Goal: Transaction & Acquisition: Obtain resource

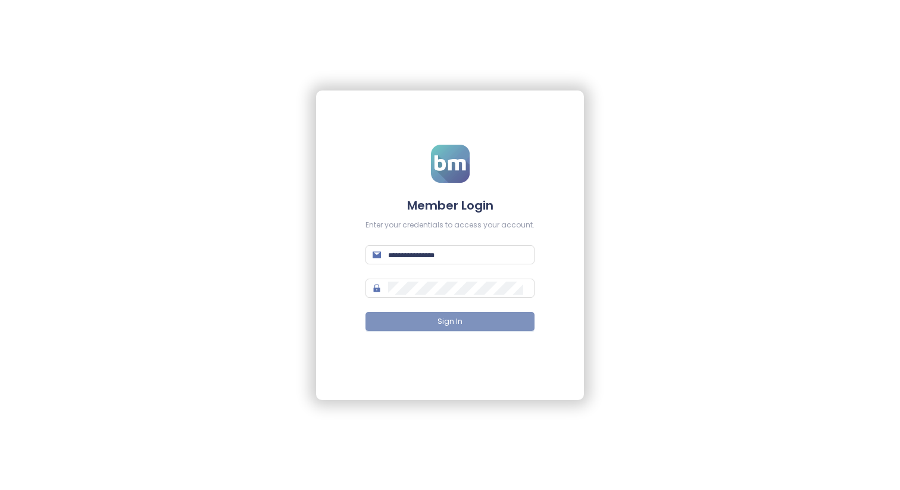
type input "**********"
click at [450, 327] on button "Sign In" at bounding box center [449, 321] width 169 height 19
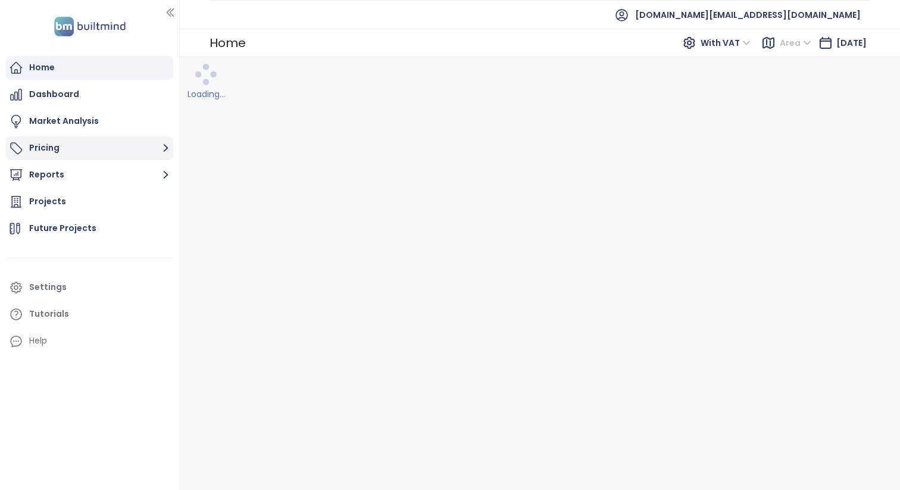
click at [148, 144] on button "Pricing" at bounding box center [89, 148] width 167 height 24
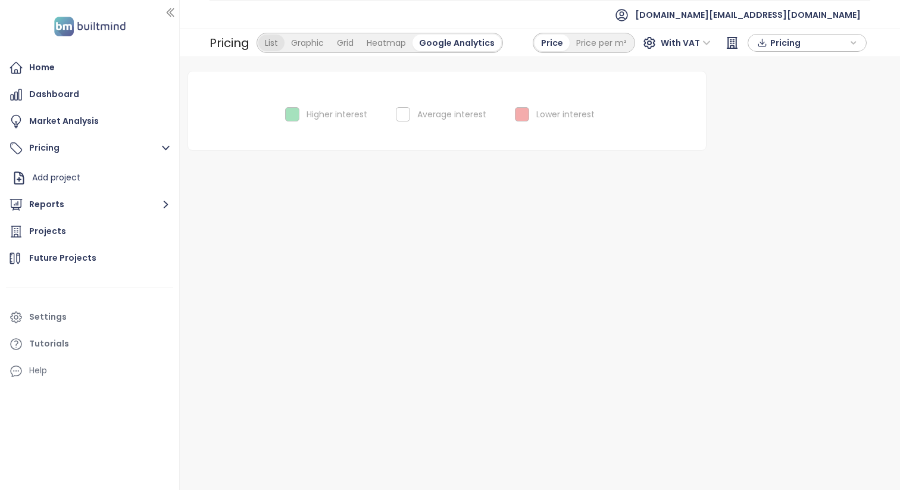
click at [272, 41] on div "List" at bounding box center [271, 43] width 26 height 17
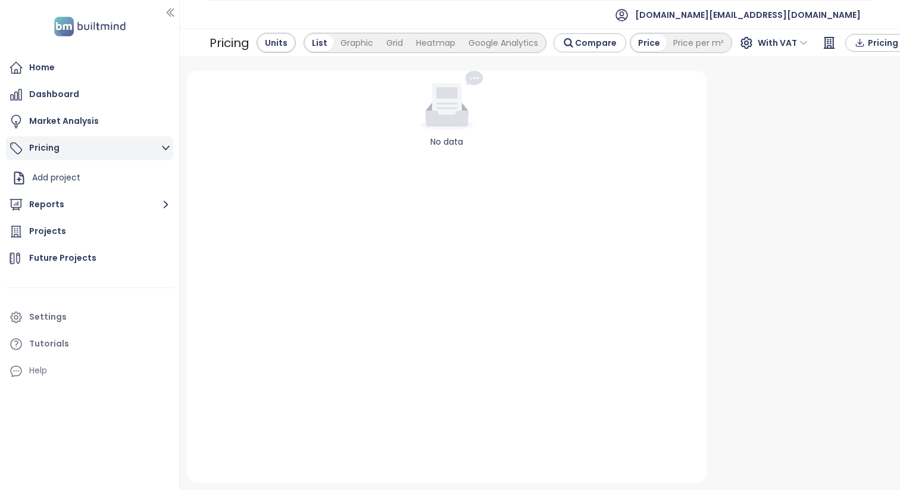
click at [162, 147] on icon "button" at bounding box center [166, 148] width 8 height 5
click at [162, 147] on icon "button" at bounding box center [165, 147] width 15 height 15
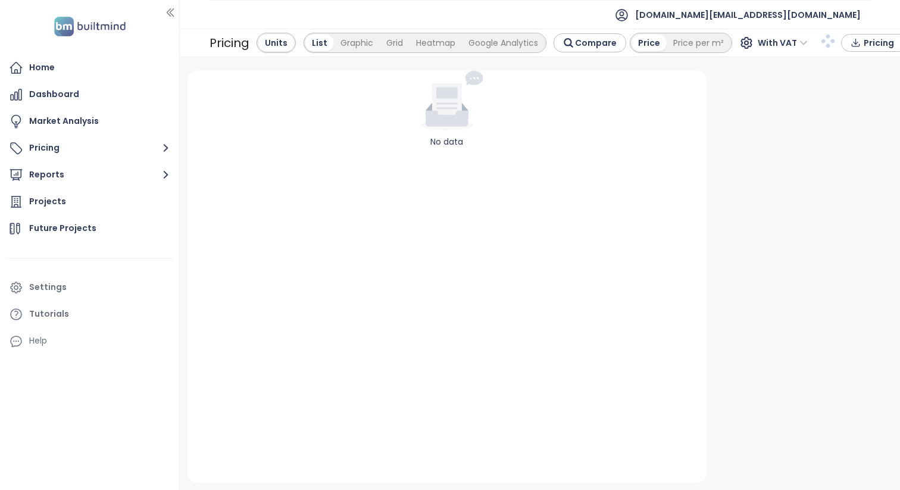
click at [189, 144] on div "No data" at bounding box center [447, 277] width 520 height 412
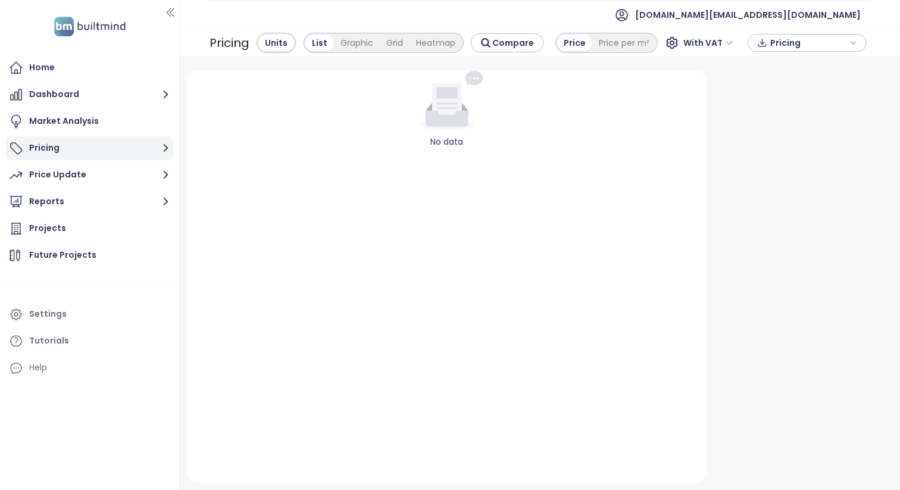
click at [158, 145] on button "Pricing" at bounding box center [89, 148] width 167 height 24
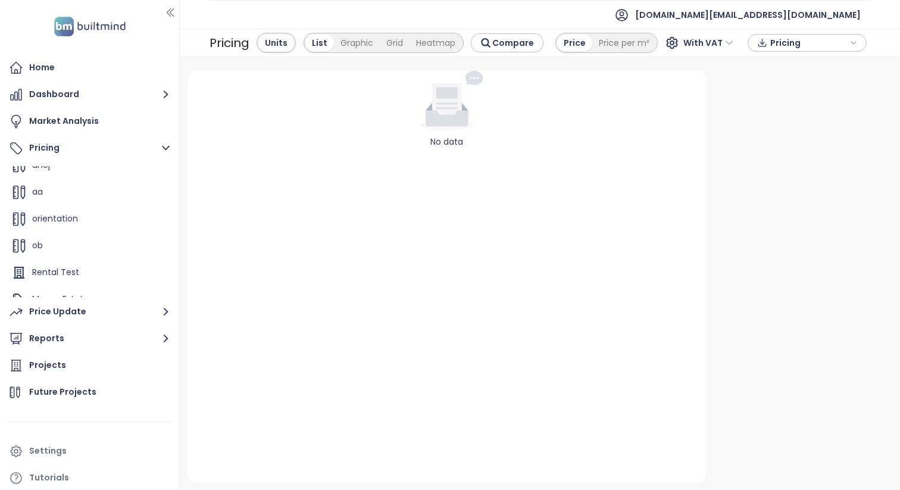
scroll to position [482, 0]
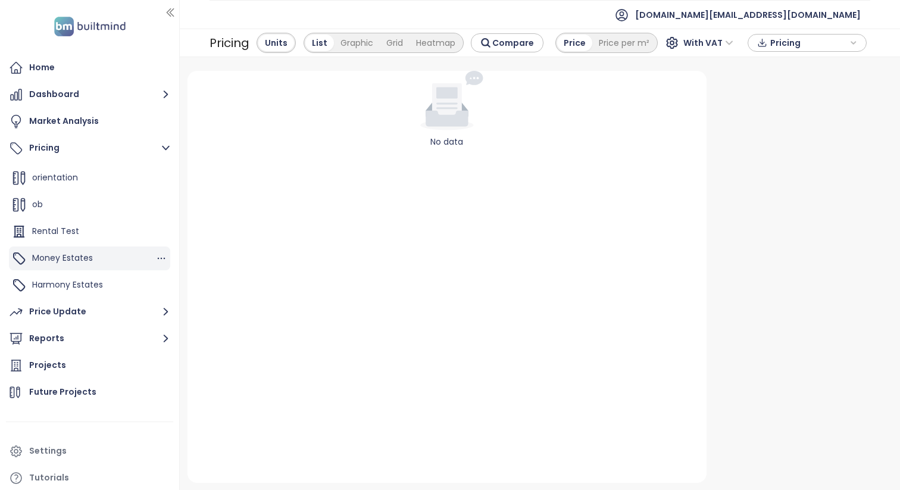
click at [117, 261] on div "Money Estates" at bounding box center [89, 258] width 161 height 24
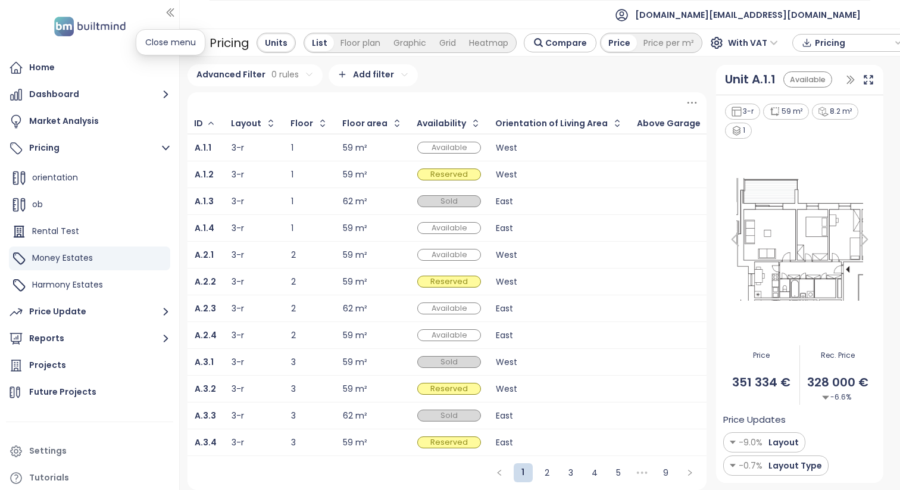
click at [168, 6] on button "button" at bounding box center [170, 12] width 12 height 19
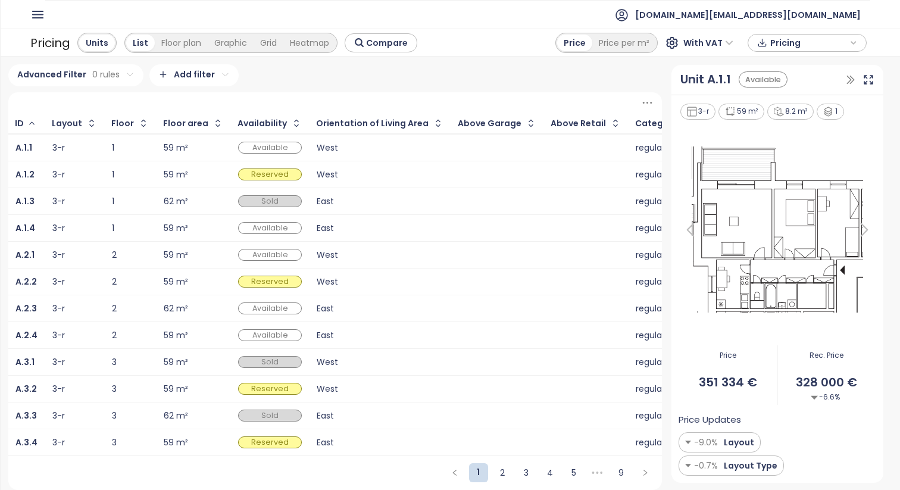
click at [419, 140] on div "West" at bounding box center [380, 147] width 127 height 14
click at [42, 12] on icon "button" at bounding box center [37, 14] width 15 height 15
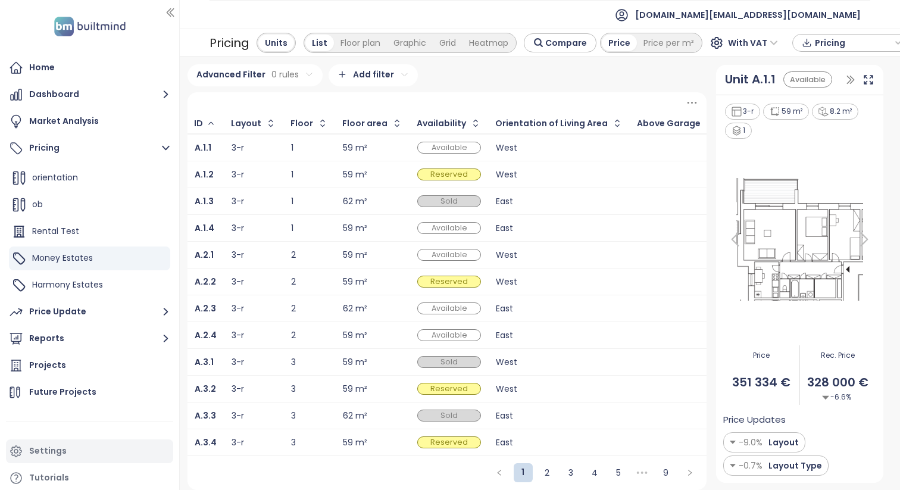
click at [67, 459] on div "Settings" at bounding box center [89, 451] width 167 height 24
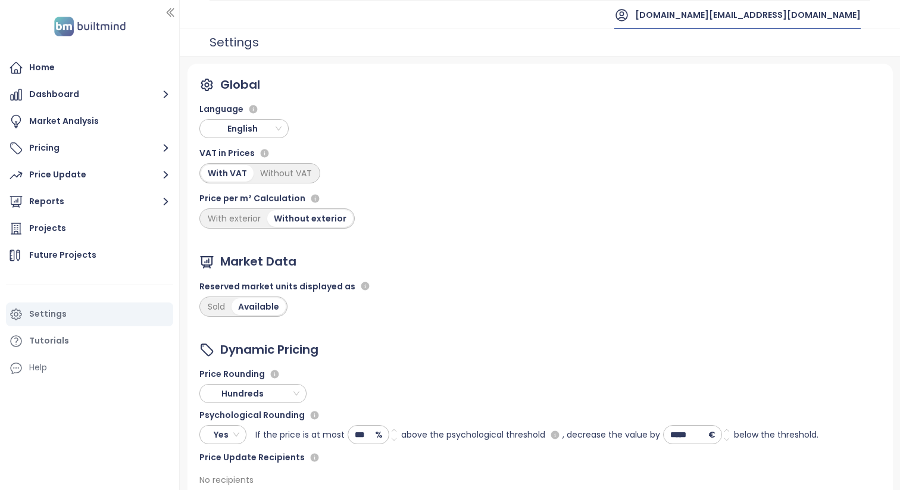
click at [826, 14] on span "[DOMAIN_NAME][EMAIL_ADDRESS][DOMAIN_NAME]" at bounding box center [748, 15] width 226 height 29
click at [803, 50] on li "Log out" at bounding box center [800, 48] width 115 height 24
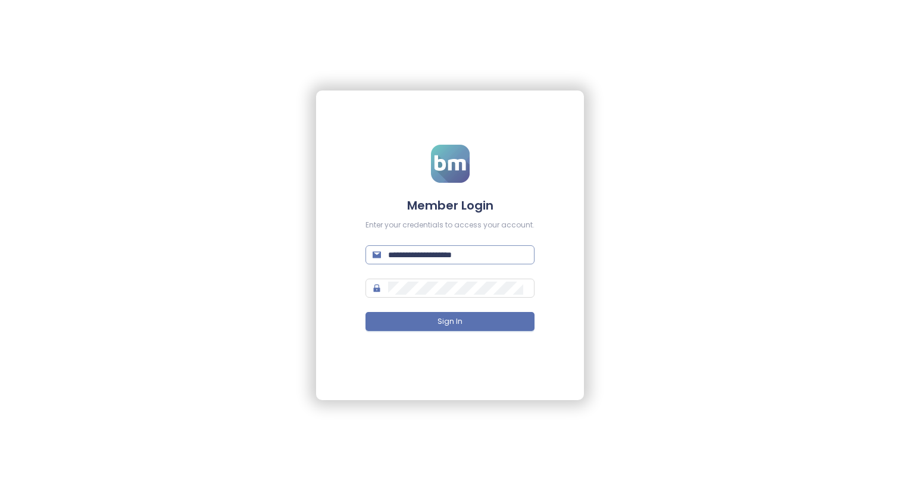
click at [499, 252] on input "**********" at bounding box center [457, 254] width 139 height 13
click at [476, 356] on div "**********" at bounding box center [450, 244] width 268 height 309
click at [493, 244] on form "**********" at bounding box center [449, 245] width 169 height 201
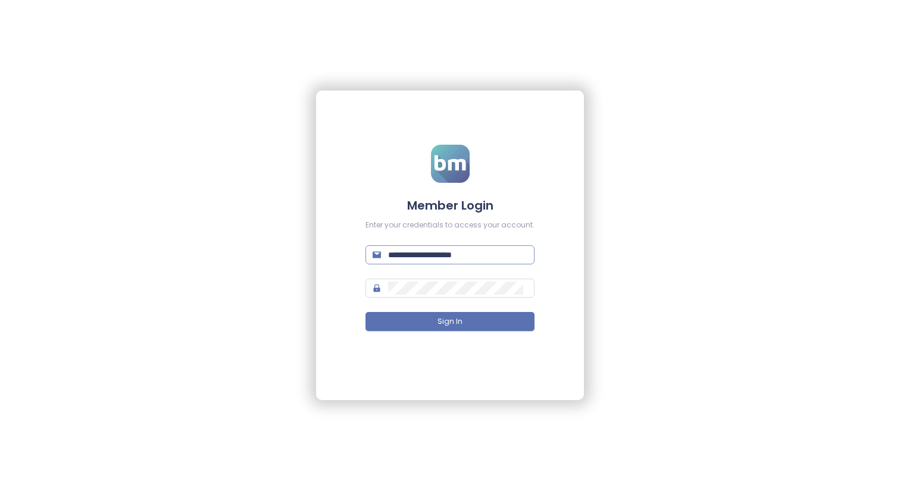
click at [498, 255] on input "**********" at bounding box center [457, 254] width 139 height 13
type input "**********"
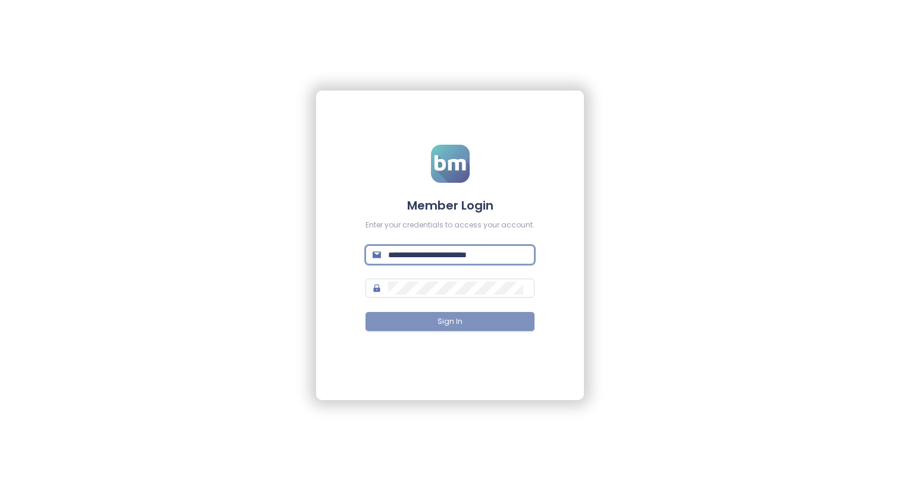
click at [481, 327] on button "Sign In" at bounding box center [449, 321] width 169 height 19
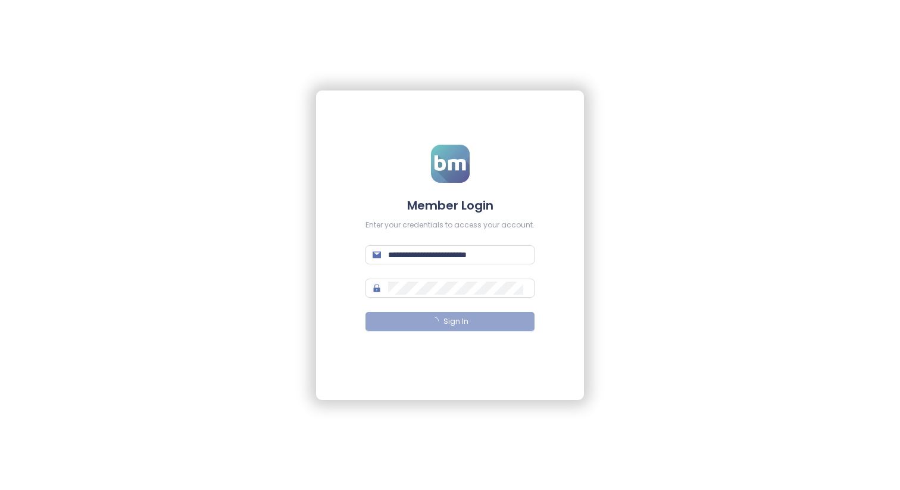
click at [542, 282] on div "**********" at bounding box center [450, 244] width 268 height 309
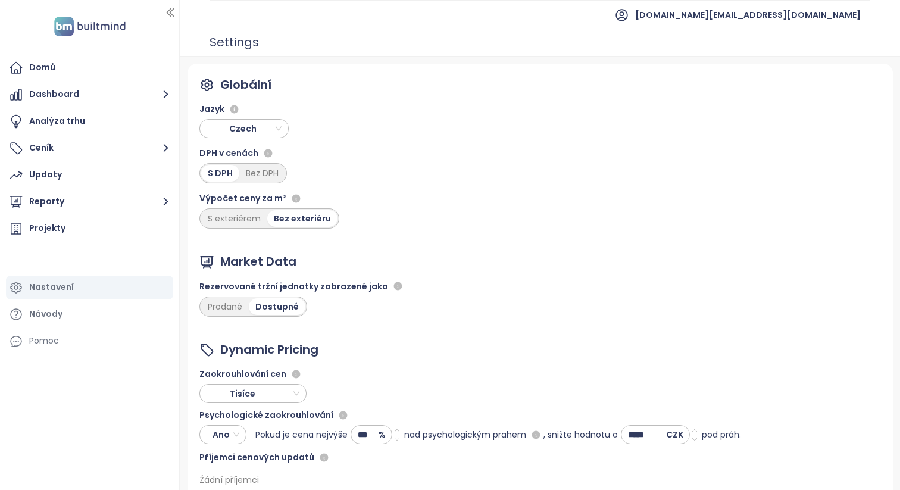
click at [373, 434] on input "***" at bounding box center [364, 435] width 27 height 18
type input "***"
click at [505, 466] on span "Uložit" at bounding box center [499, 467] width 26 height 14
click at [74, 145] on button "Ceník" at bounding box center [89, 148] width 167 height 24
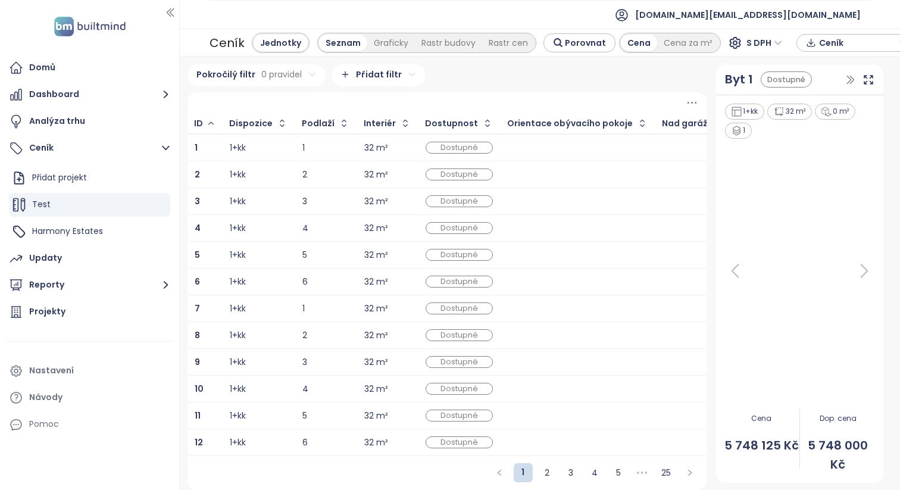
click at [319, 142] on div "1" at bounding box center [325, 147] width 47 height 14
click at [170, 10] on icon "button" at bounding box center [170, 13] width 12 height 12
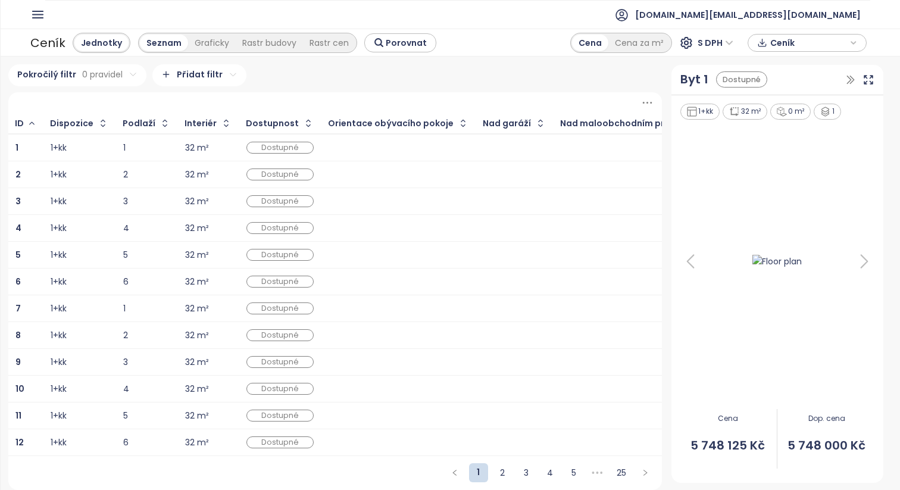
click at [348, 144] on div at bounding box center [398, 147] width 140 height 14
click at [359, 173] on div at bounding box center [398, 174] width 140 height 14
click at [40, 12] on icon "button" at bounding box center [38, 14] width 10 height 7
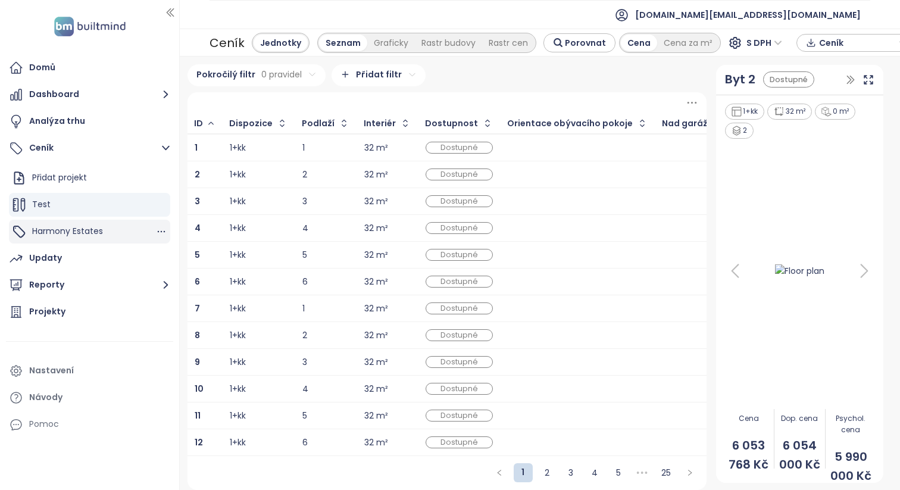
click at [102, 233] on span "Harmony Estates" at bounding box center [67, 231] width 71 height 12
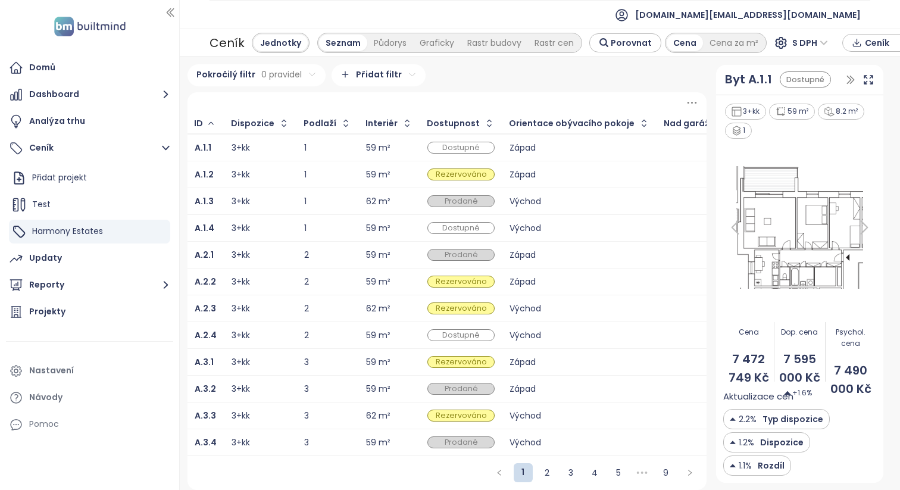
click at [574, 153] on div "Západ" at bounding box center [579, 147] width 140 height 14
click at [168, 8] on icon "button" at bounding box center [170, 13] width 12 height 12
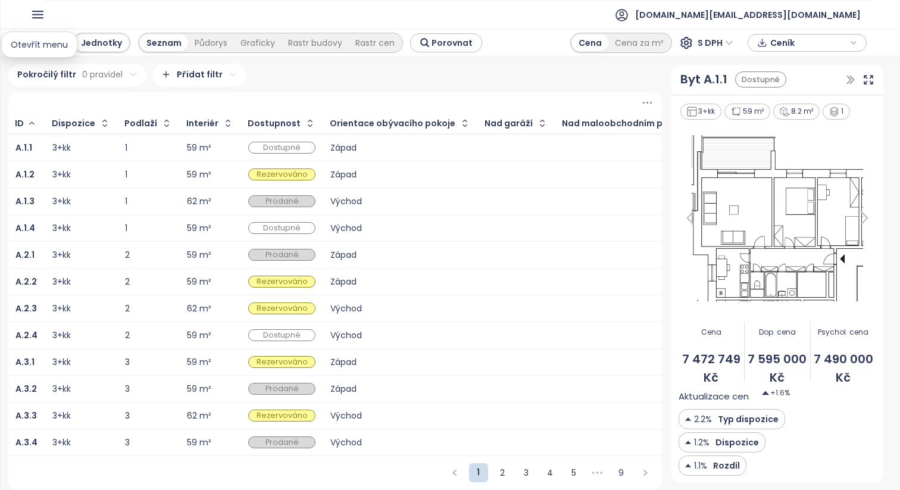
click at [43, 18] on icon "button" at bounding box center [38, 14] width 10 height 7
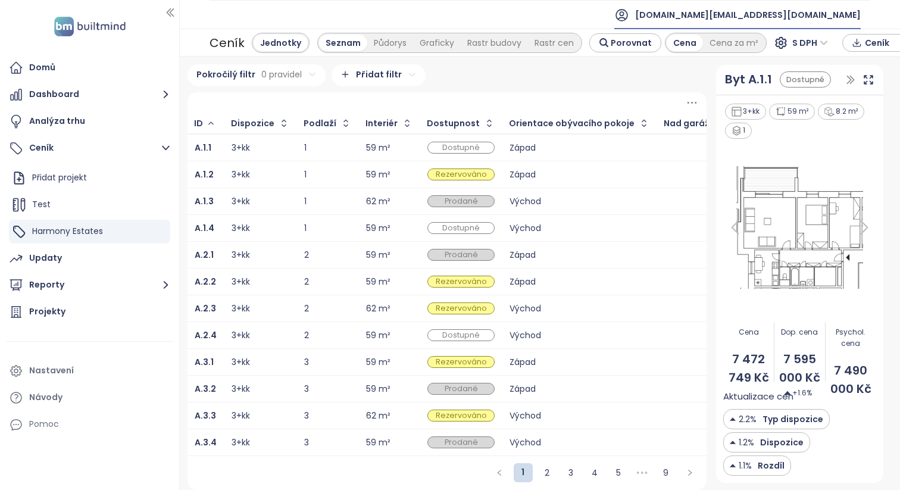
click at [780, 11] on span "[DOMAIN_NAME][EMAIL_ADDRESS][DOMAIN_NAME]" at bounding box center [748, 15] width 226 height 29
click at [748, 49] on span "Odhlásit se" at bounding box center [751, 48] width 46 height 12
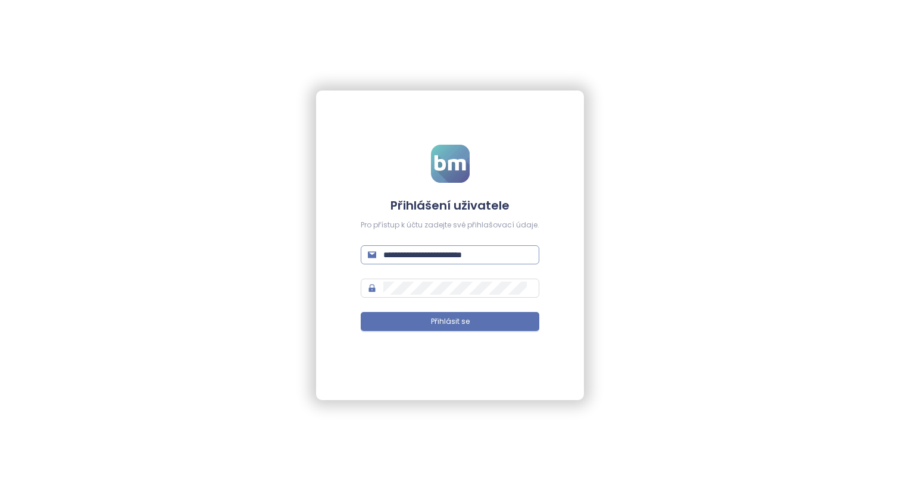
click at [446, 254] on input "**********" at bounding box center [457, 254] width 149 height 13
type input "**********"
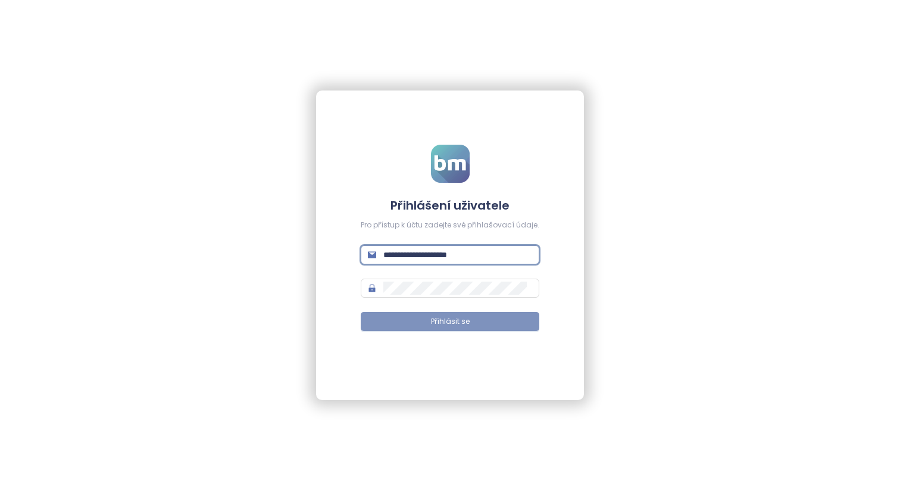
click at [502, 328] on button "Přihlásit se" at bounding box center [450, 321] width 179 height 19
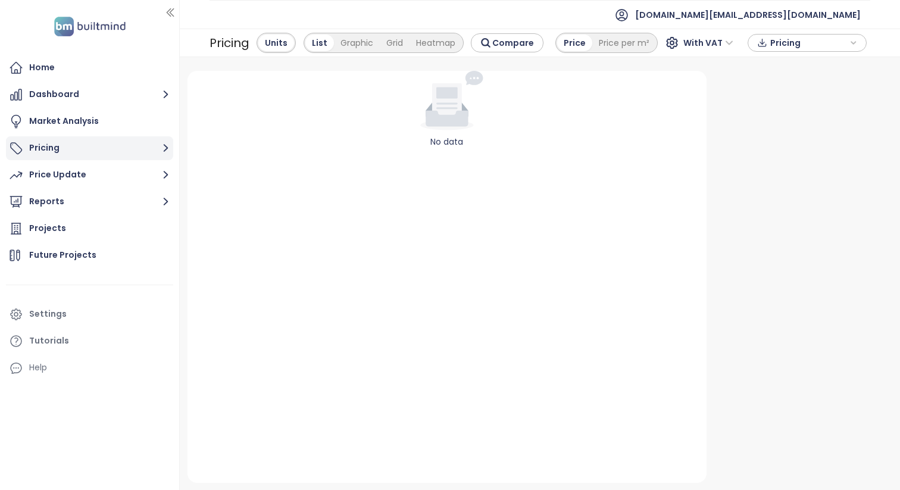
click at [99, 139] on button "Pricing" at bounding box center [89, 148] width 167 height 24
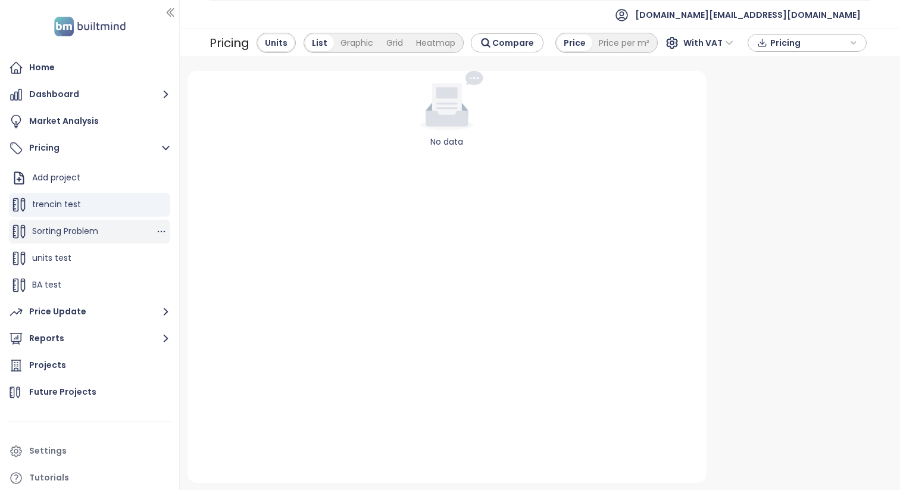
scroll to position [482, 0]
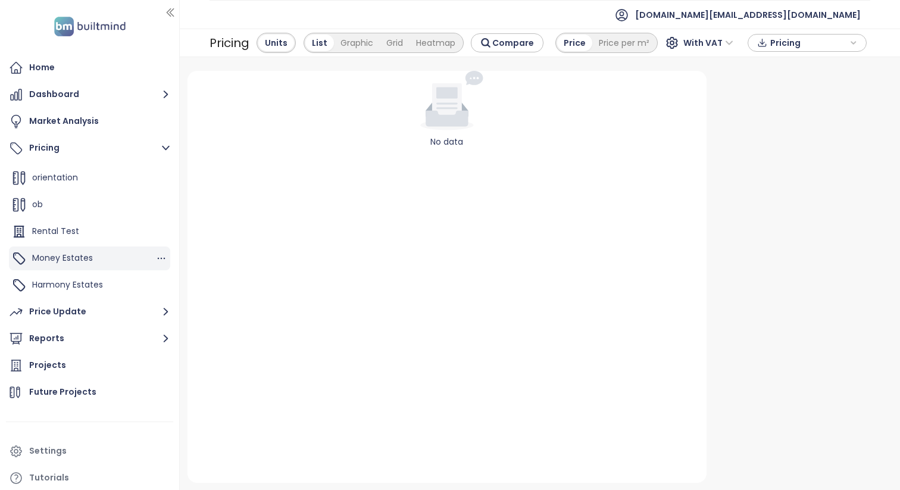
click at [89, 251] on div "Money Estates" at bounding box center [62, 258] width 61 height 15
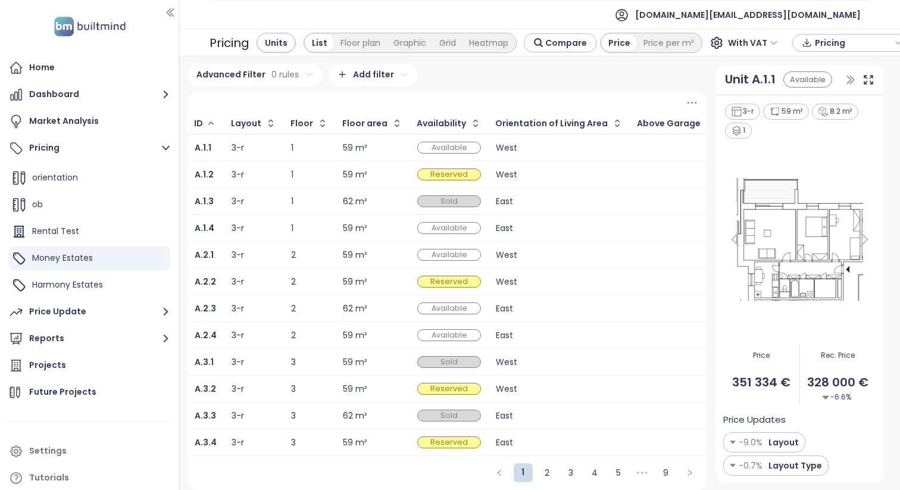
click at [176, 9] on div at bounding box center [179, 245] width 6 height 490
click at [170, 14] on icon "button" at bounding box center [170, 13] width 12 height 12
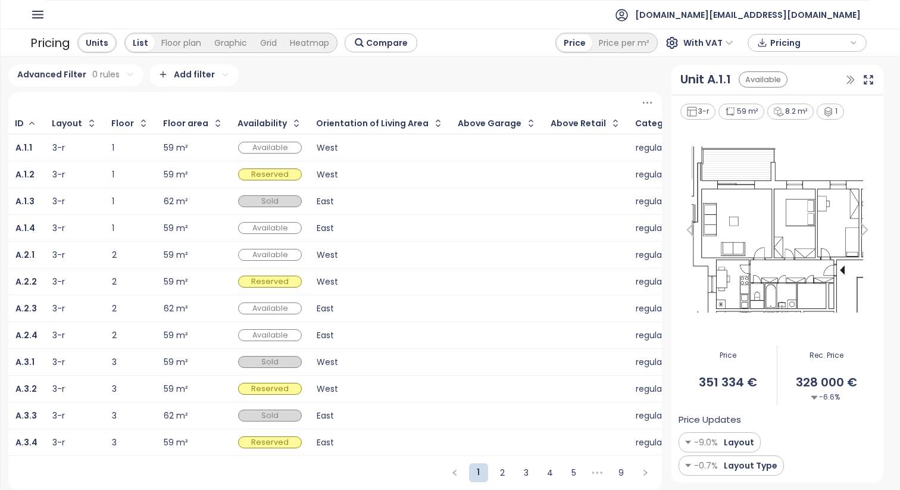
click at [383, 145] on div "West" at bounding box center [380, 148] width 127 height 8
click at [397, 171] on div "West" at bounding box center [380, 175] width 127 height 8
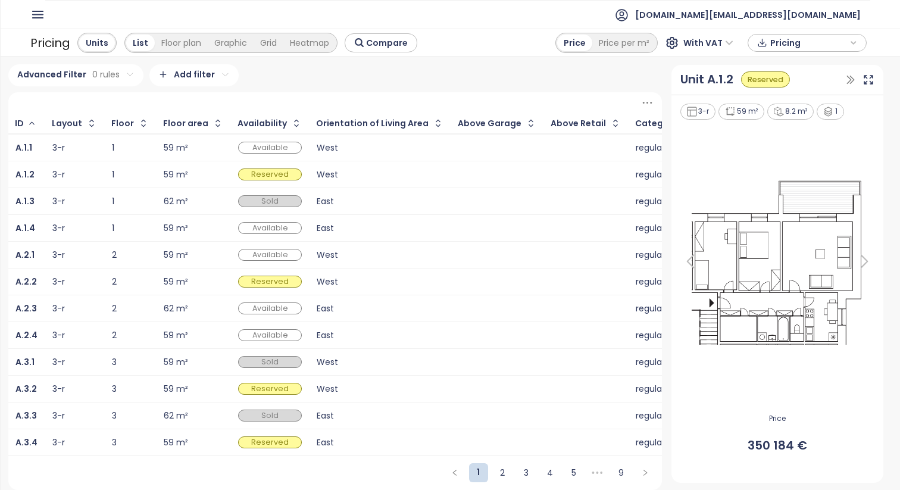
click at [400, 198] on div "East" at bounding box center [380, 202] width 127 height 8
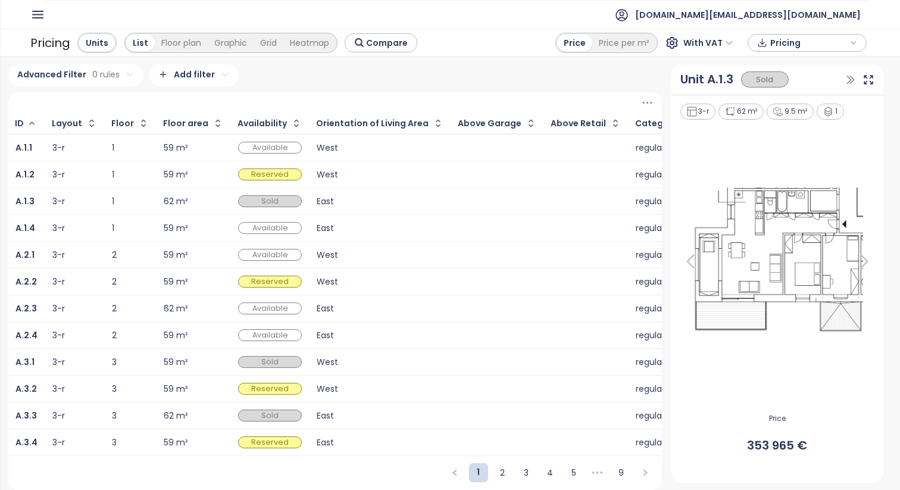
click at [393, 226] on div "East" at bounding box center [380, 228] width 127 height 8
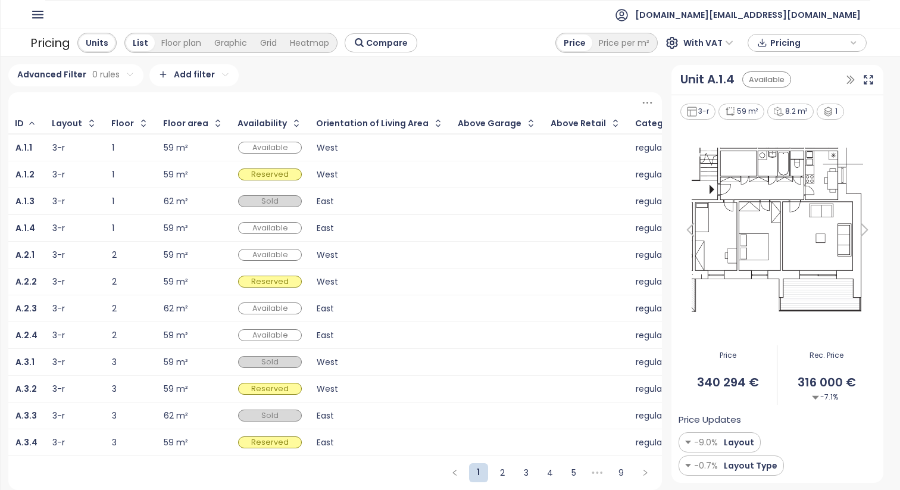
click at [391, 251] on div "West" at bounding box center [380, 255] width 127 height 8
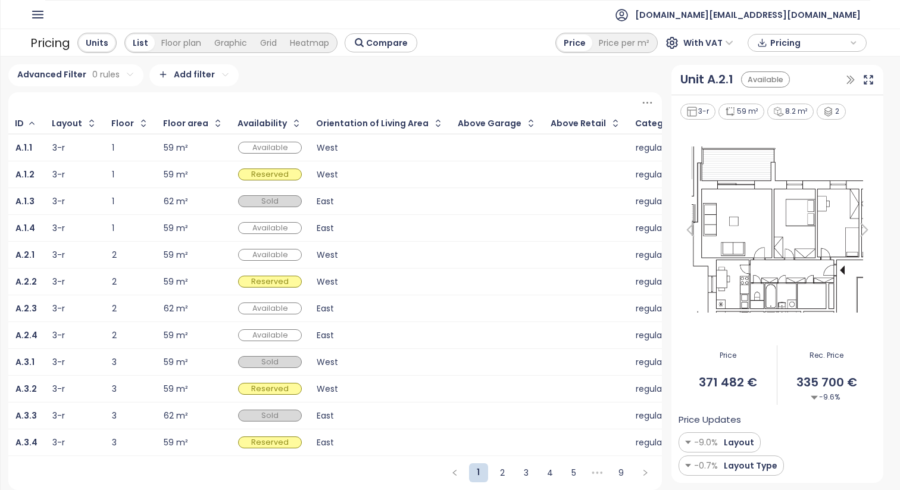
click at [370, 307] on div "East" at bounding box center [380, 309] width 127 height 8
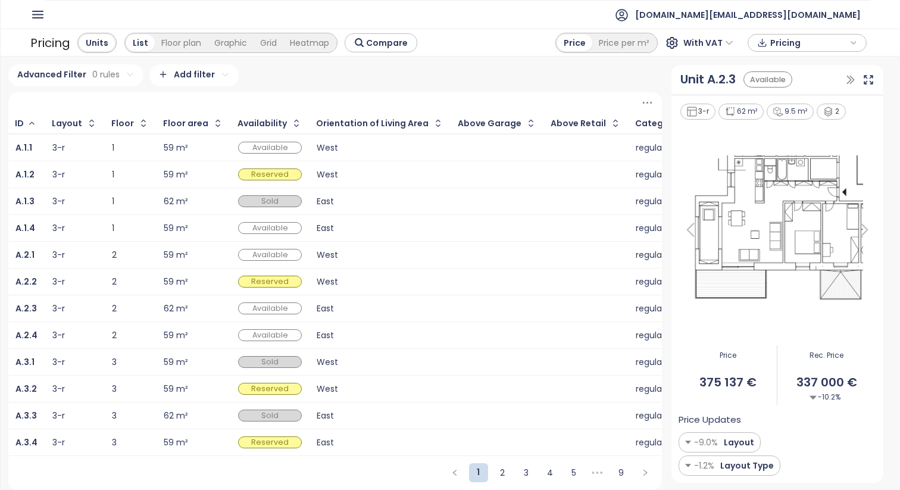
click at [377, 329] on div "East" at bounding box center [380, 335] width 127 height 14
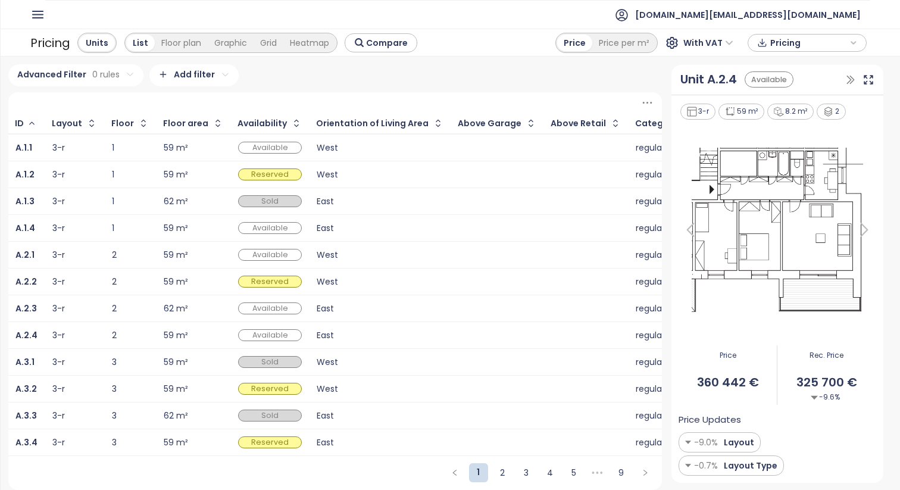
click at [355, 383] on div "West" at bounding box center [380, 388] width 127 height 14
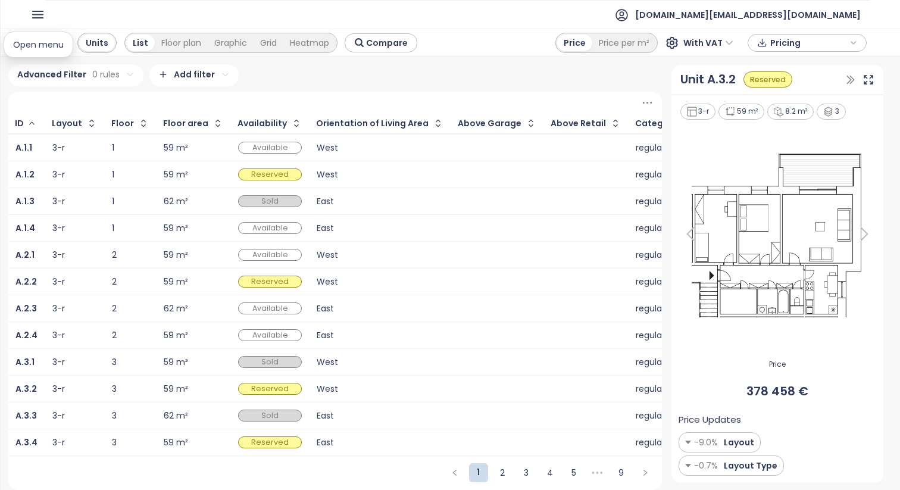
click at [37, 14] on icon "button" at bounding box center [38, 14] width 10 height 7
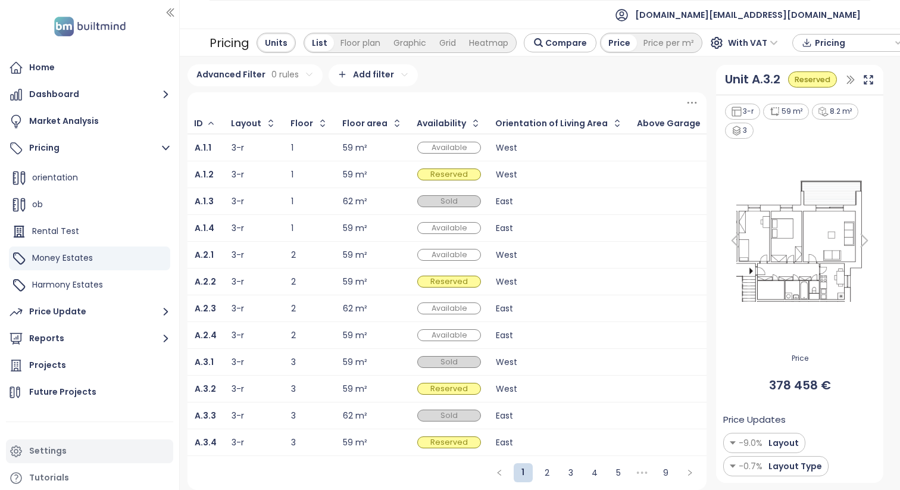
click at [91, 448] on div "Settings" at bounding box center [89, 451] width 167 height 24
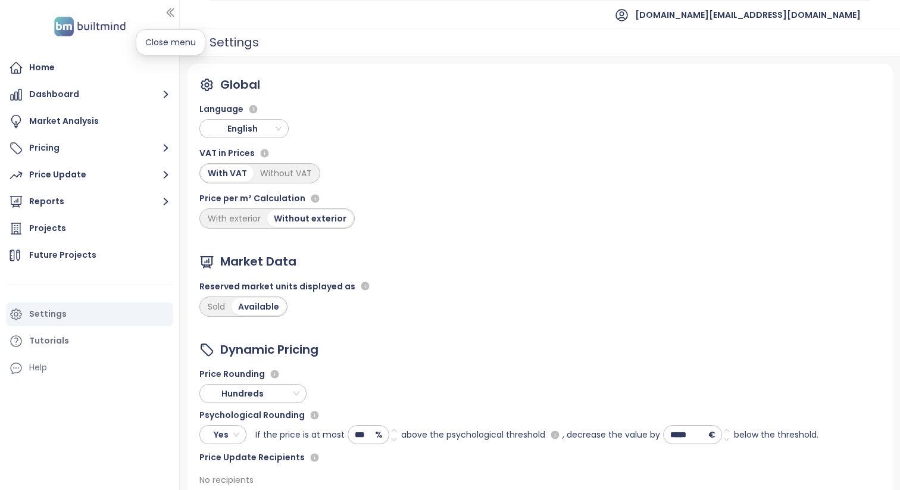
click at [168, 14] on icon "button" at bounding box center [170, 13] width 7 height 8
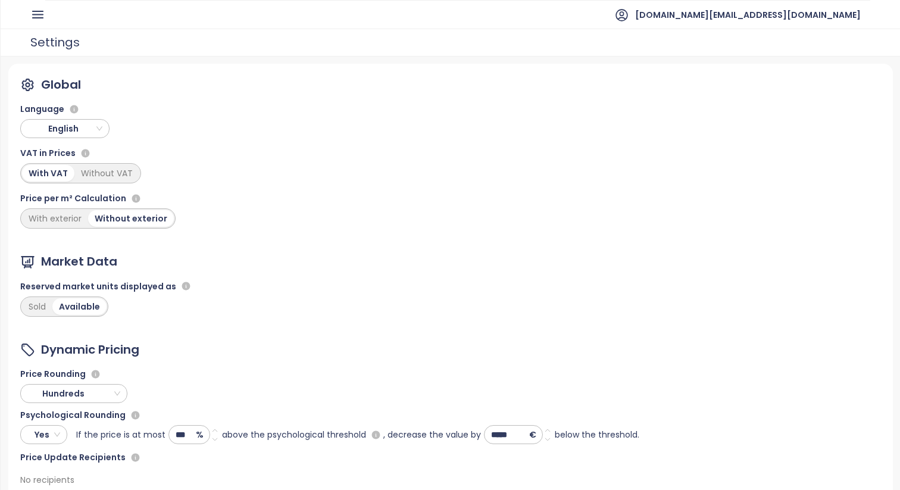
click at [39, 12] on icon "button" at bounding box center [37, 14] width 15 height 15
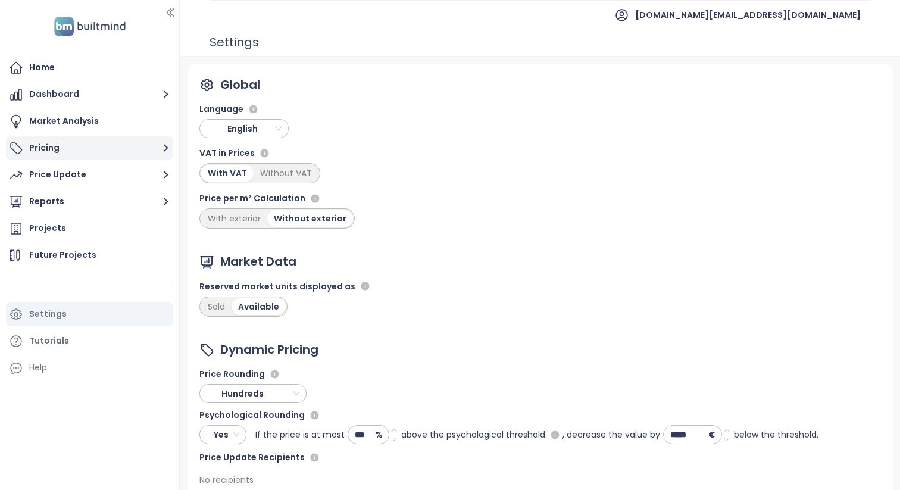
click at [59, 146] on button "Pricing" at bounding box center [89, 148] width 167 height 24
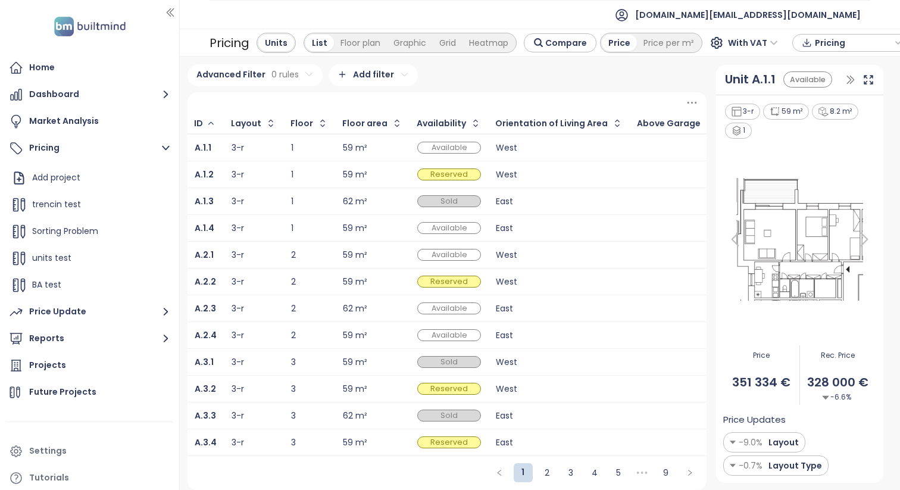
click at [165, 14] on icon "button" at bounding box center [170, 13] width 12 height 12
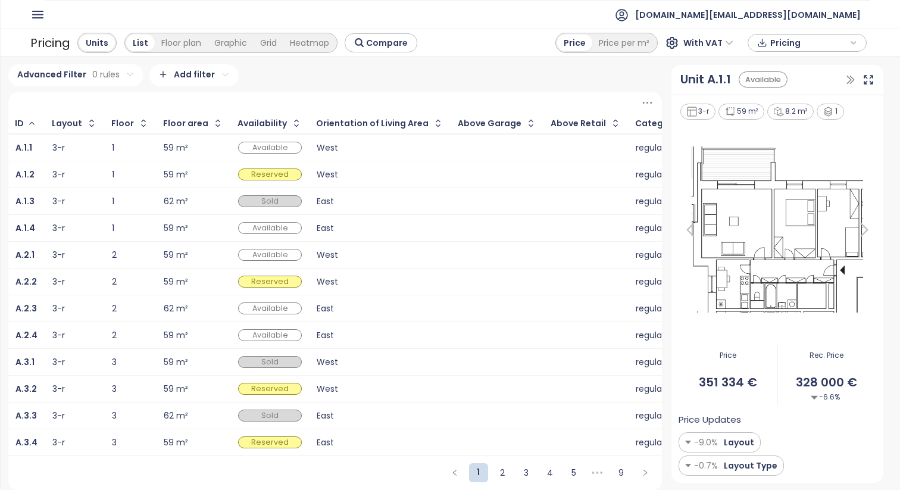
click at [418, 149] on div "West" at bounding box center [380, 148] width 127 height 8
click at [383, 229] on div "East" at bounding box center [380, 228] width 127 height 8
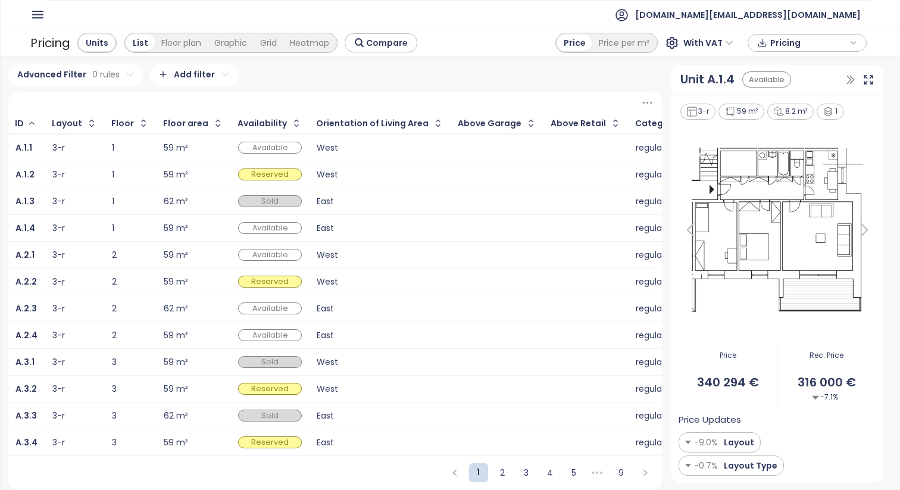
click at [374, 256] on div "West" at bounding box center [380, 255] width 127 height 8
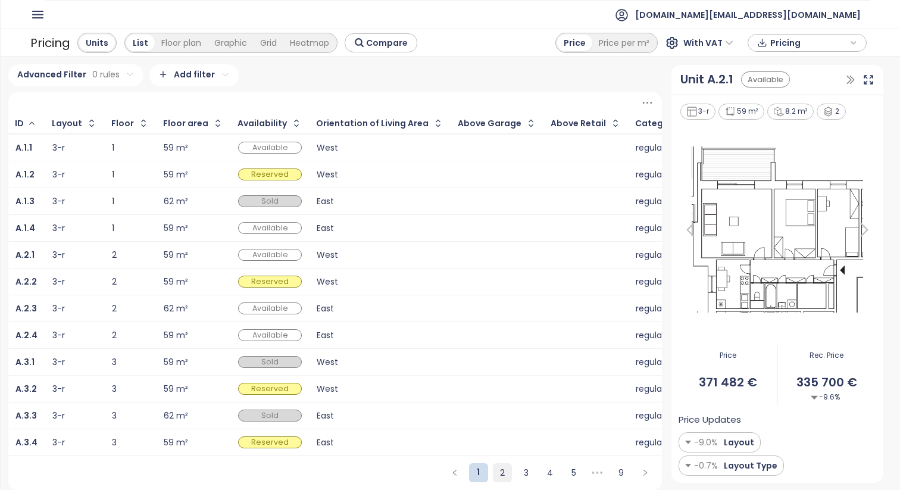
click at [502, 475] on link "2" at bounding box center [502, 473] width 18 height 18
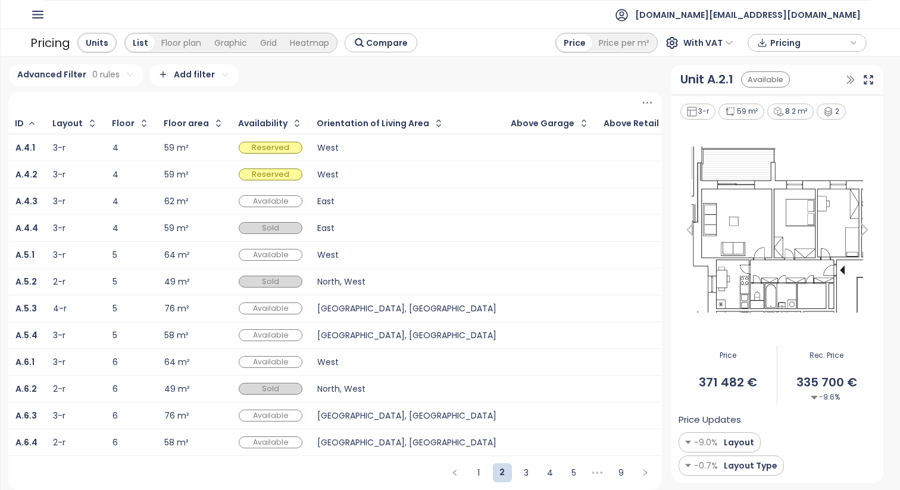
click at [404, 201] on div "East" at bounding box center [406, 202] width 179 height 8
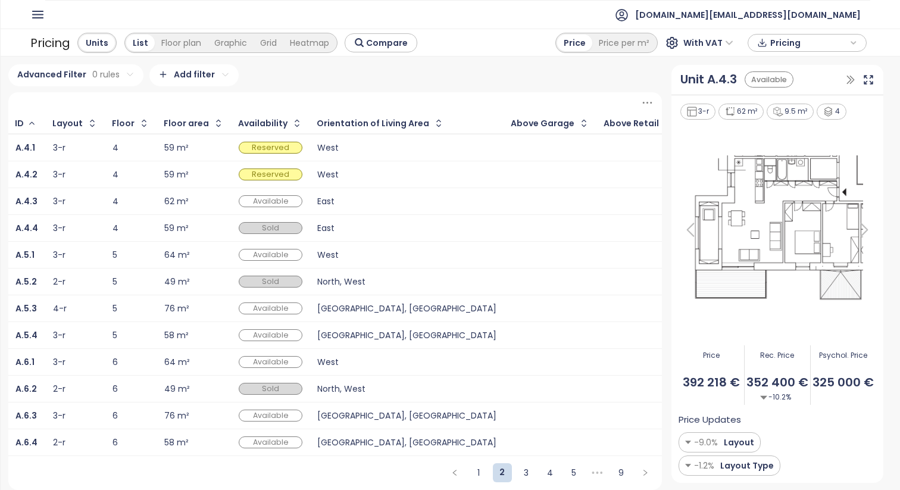
click at [406, 303] on div "[GEOGRAPHIC_DATA], [GEOGRAPHIC_DATA]" at bounding box center [406, 308] width 179 height 14
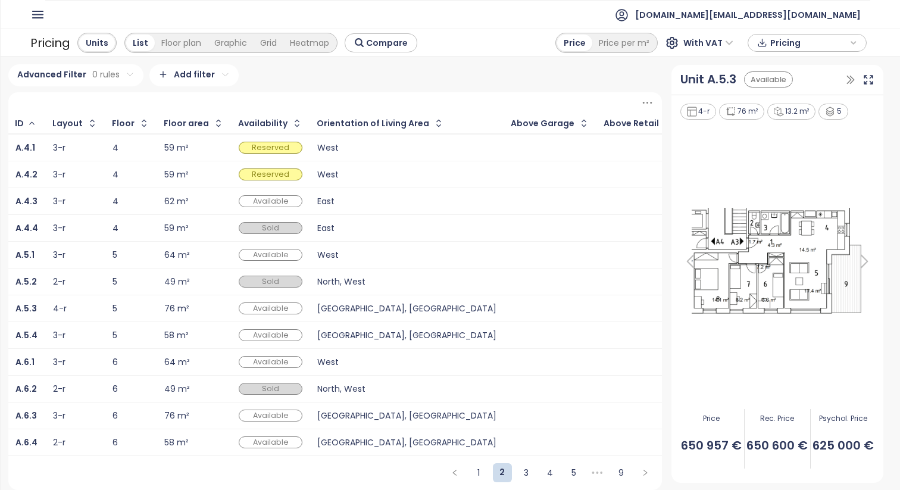
click at [409, 332] on div "[GEOGRAPHIC_DATA], [GEOGRAPHIC_DATA]" at bounding box center [406, 335] width 179 height 8
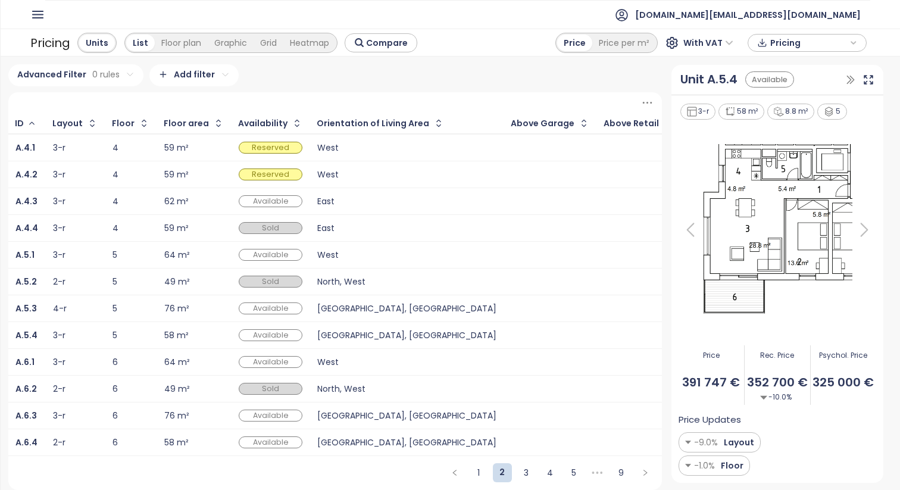
click at [409, 359] on div "West" at bounding box center [406, 362] width 179 height 8
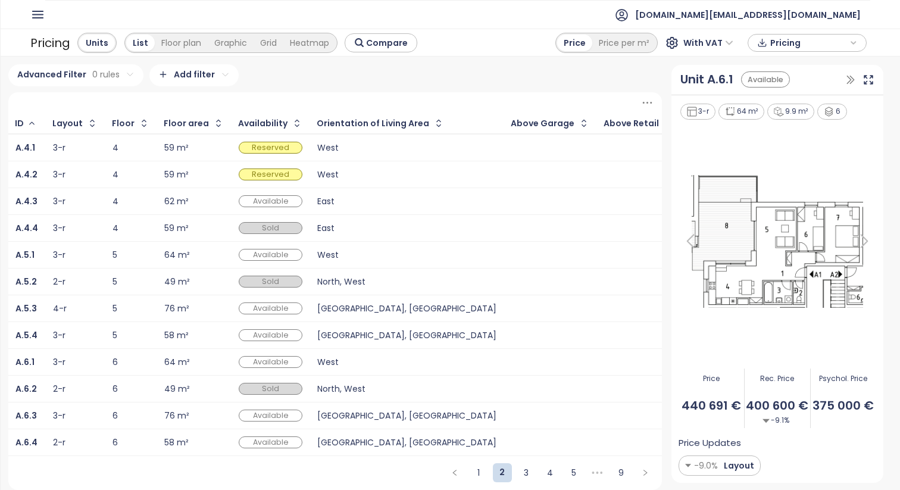
click at [401, 415] on div "[GEOGRAPHIC_DATA], [GEOGRAPHIC_DATA]" at bounding box center [406, 416] width 179 height 8
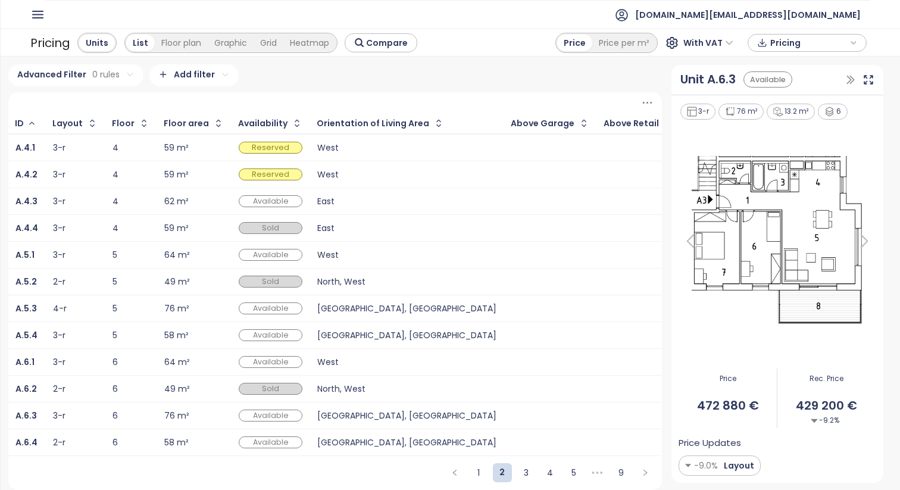
click at [401, 436] on div "[GEOGRAPHIC_DATA], [GEOGRAPHIC_DATA]" at bounding box center [406, 442] width 179 height 14
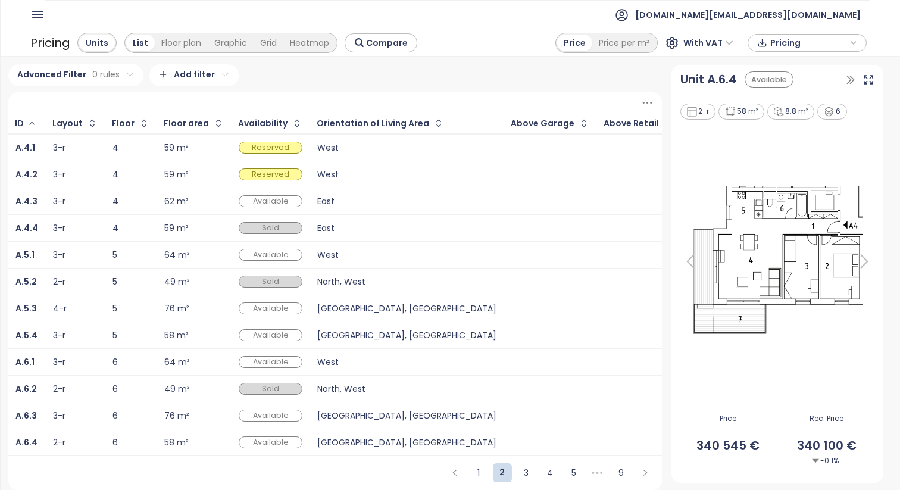
click at [722, 5] on ul "[DOMAIN_NAME][EMAIL_ADDRESS][DOMAIN_NAME]" at bounding box center [457, 14] width 825 height 29
click at [400, 253] on div "West" at bounding box center [406, 255] width 179 height 8
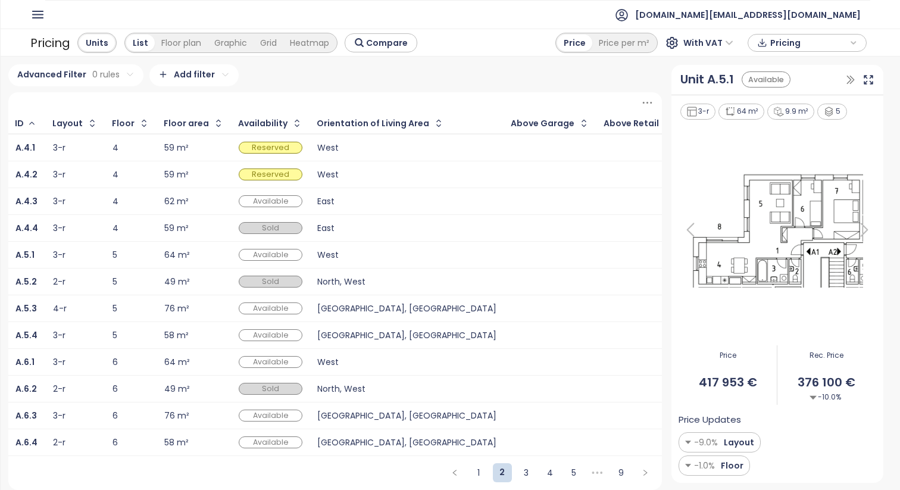
click at [404, 276] on div "North, West" at bounding box center [406, 281] width 179 height 14
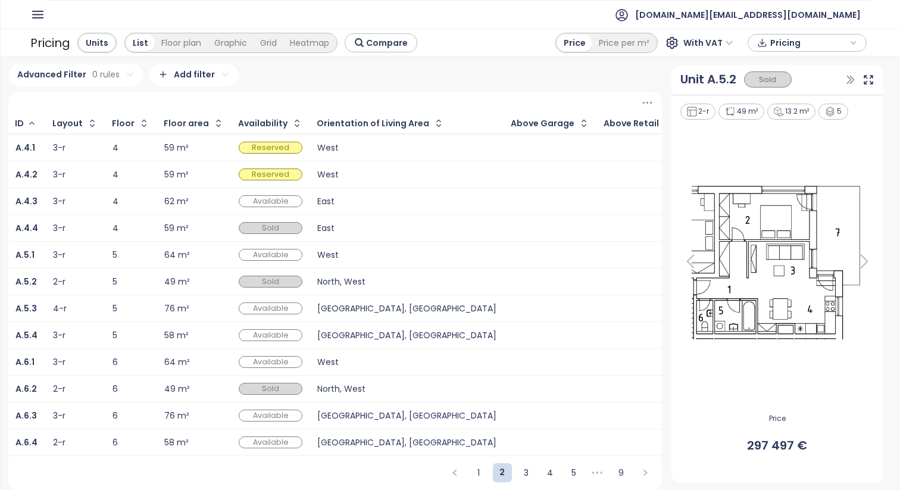
click at [335, 179] on div "West" at bounding box center [406, 174] width 179 height 14
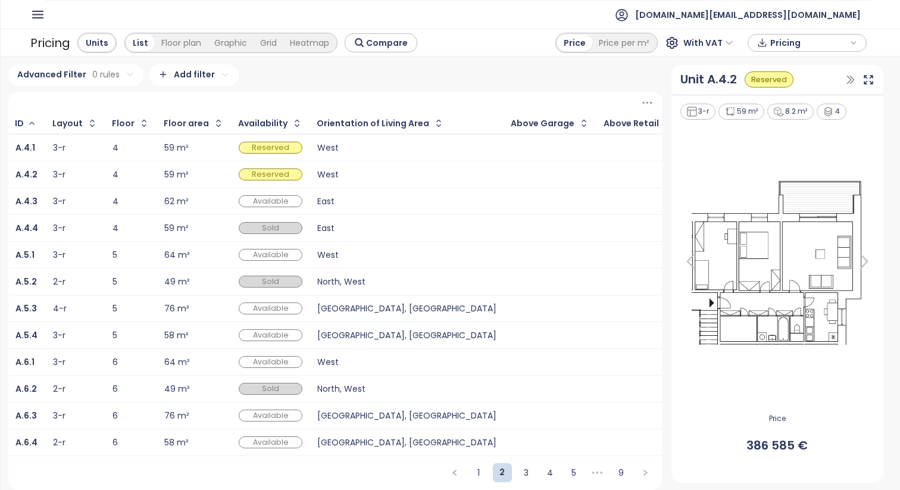
click at [756, 37] on div "Pricing" at bounding box center [807, 43] width 106 height 18
click at [778, 64] on span "XLSX" at bounding box center [788, 66] width 32 height 18
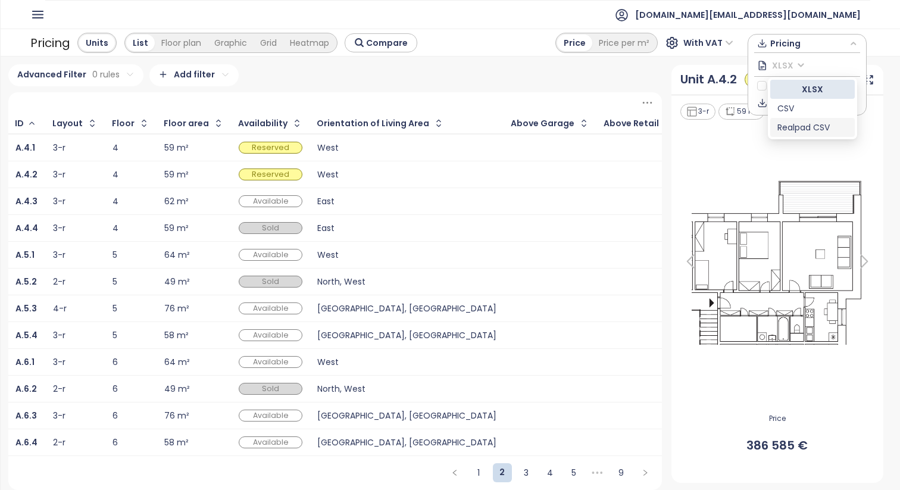
click at [797, 130] on div "Realpad CSV" at bounding box center [812, 127] width 70 height 13
click at [787, 102] on span "Download" at bounding box center [794, 102] width 45 height 13
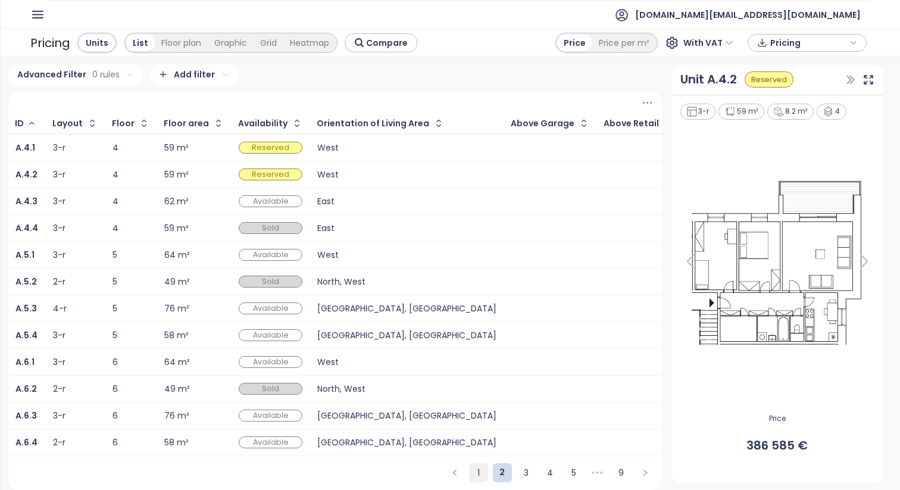
click at [479, 473] on link "1" at bounding box center [479, 473] width 18 height 18
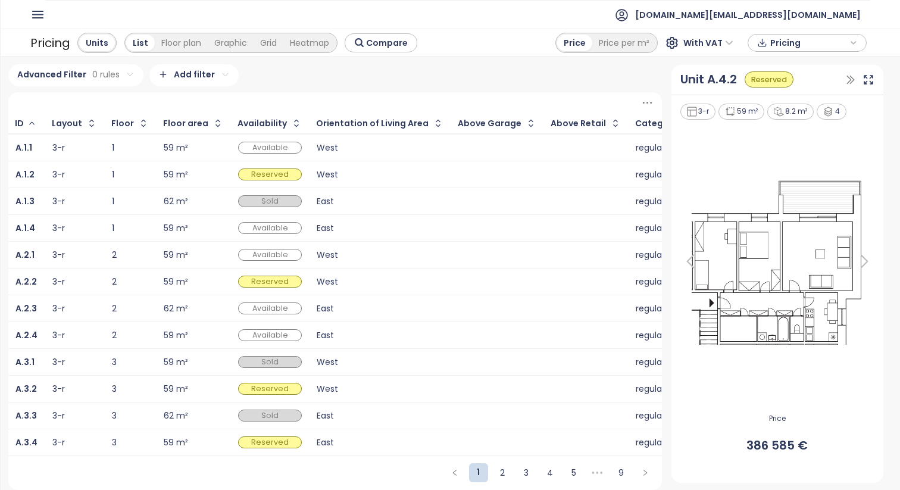
click at [414, 148] on div "West" at bounding box center [380, 148] width 127 height 8
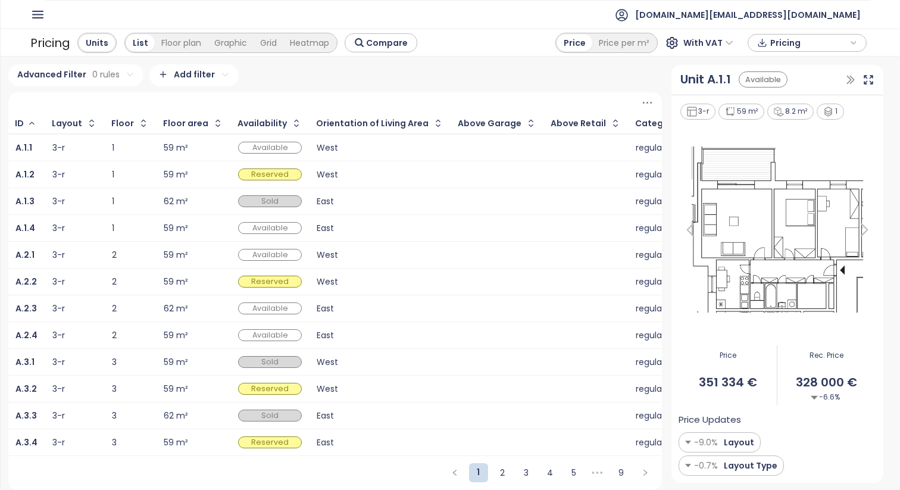
click at [483, 169] on div at bounding box center [497, 174] width 78 height 14
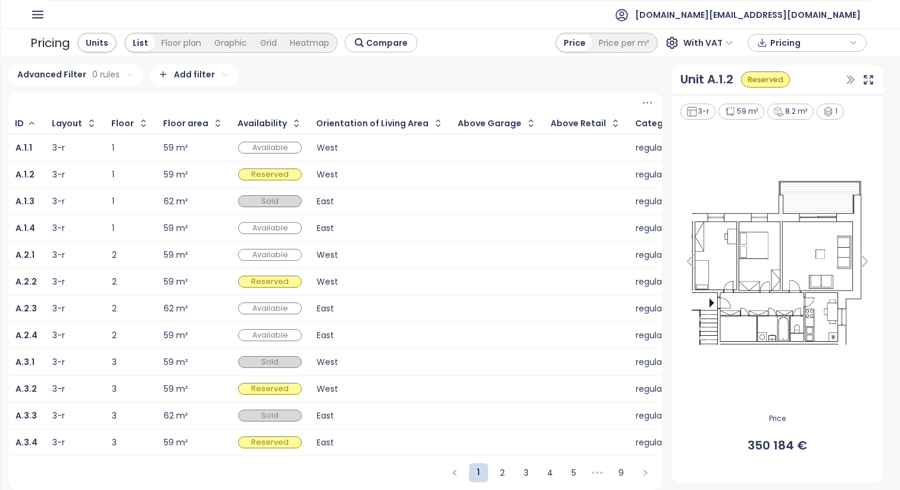
click at [783, 41] on span "Pricing" at bounding box center [808, 43] width 77 height 18
click at [789, 100] on span "Download" at bounding box center [794, 102] width 45 height 13
click at [421, 150] on div "West" at bounding box center [380, 148] width 127 height 8
